Goal: Information Seeking & Learning: Find specific fact

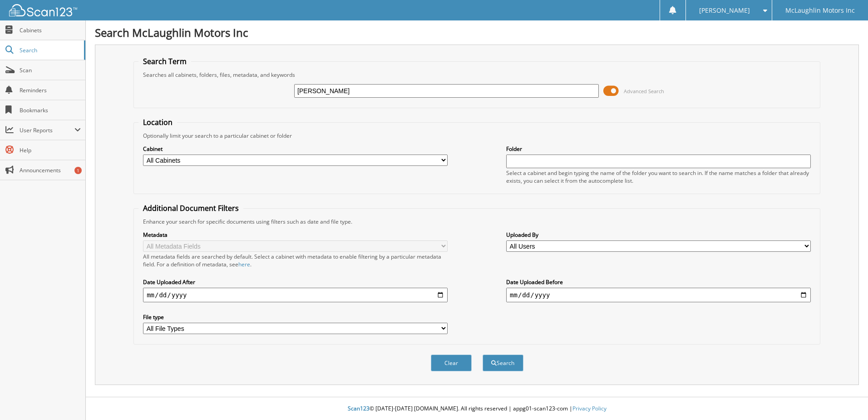
type input "[PERSON_NAME]"
click at [483, 354] on button "Search" at bounding box center [503, 362] width 41 height 17
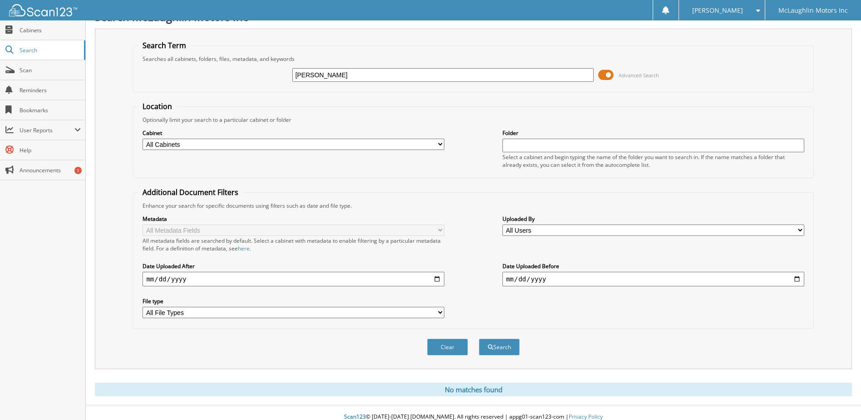
scroll to position [25, 0]
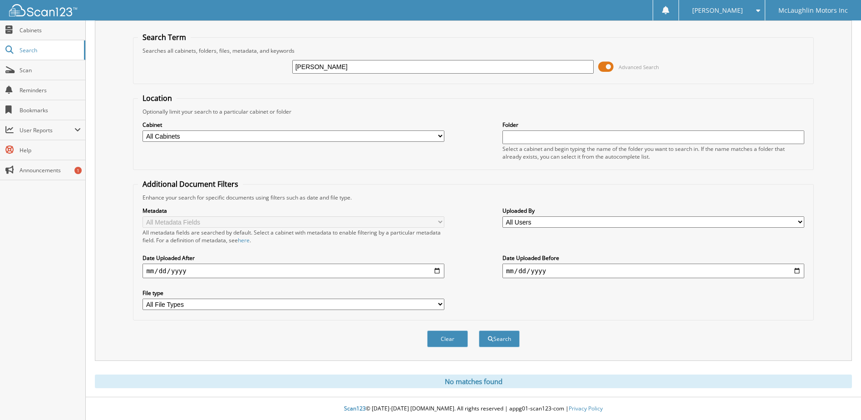
drag, startPoint x: 322, startPoint y: 68, endPoint x: 252, endPoint y: 68, distance: 69.5
click at [238, 67] on div "[PERSON_NAME] Advanced Search" at bounding box center [473, 66] width 671 height 25
type input "[PERSON_NAME]"
click at [479, 330] on button "Search" at bounding box center [499, 338] width 41 height 17
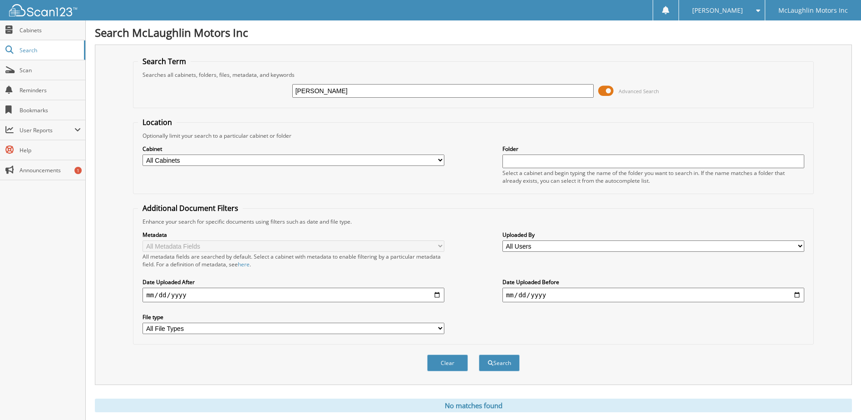
click at [363, 91] on input "[PERSON_NAME]" at bounding box center [443, 91] width 302 height 14
type input "elisabeth berte"
click at [479, 354] on button "Search" at bounding box center [499, 362] width 41 height 17
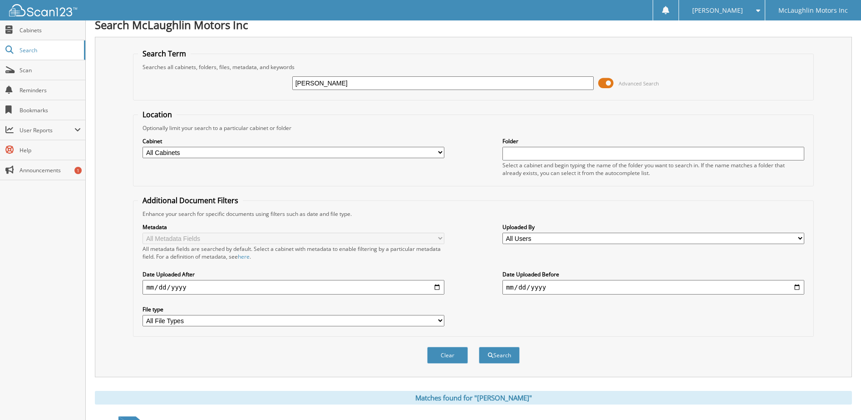
scroll to position [138, 0]
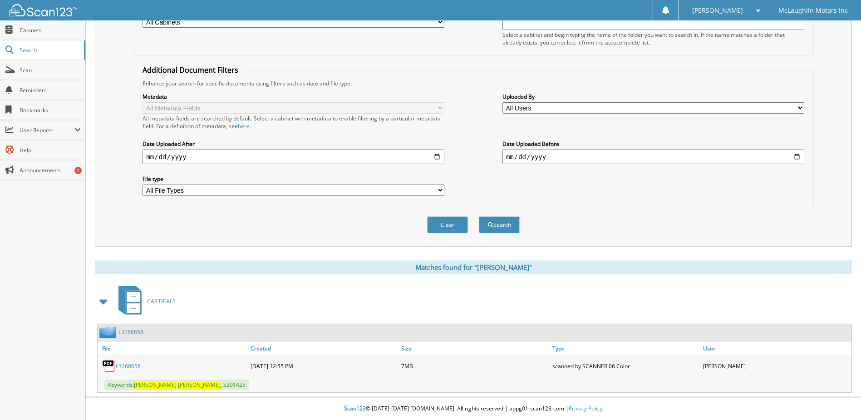
click at [125, 365] on link "L3268658" at bounding box center [128, 366] width 25 height 8
